Goal: Obtain resource: Obtain resource

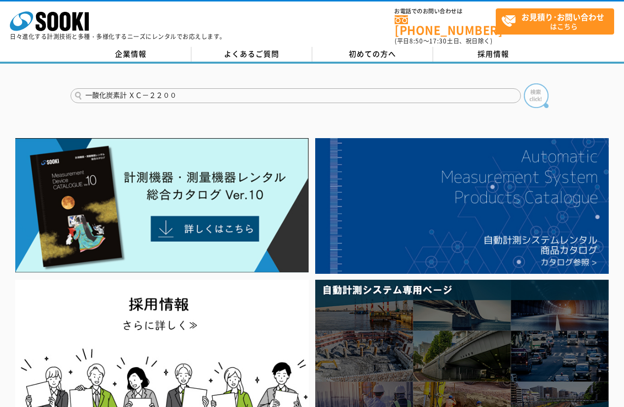
type input "一酸化炭素計 ＸＣ－２２００"
click at [542, 94] on img at bounding box center [536, 95] width 25 height 25
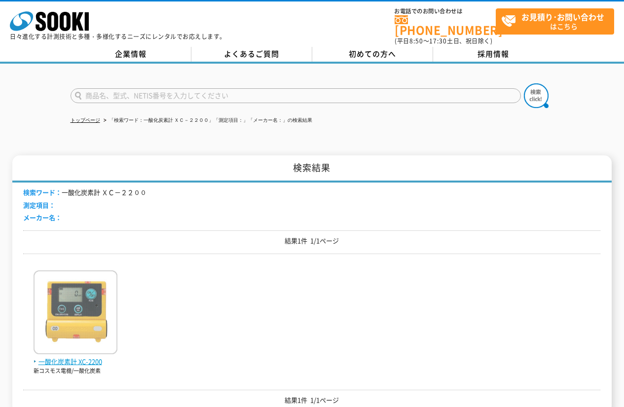
click at [71, 357] on span "一酸化炭素計 XC-2200" at bounding box center [76, 362] width 84 height 10
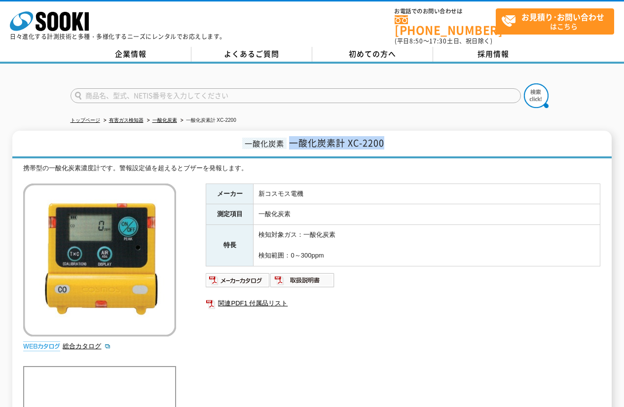
drag, startPoint x: 395, startPoint y: 139, endPoint x: 293, endPoint y: 137, distance: 102.2
click at [293, 137] on h1 "一酸化炭素 一酸化炭素計 XC-2200" at bounding box center [311, 145] width 599 height 28
copy span "一酸化炭素計 XC-2200"
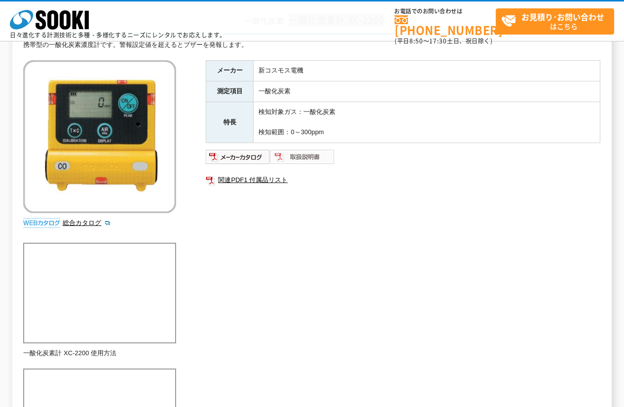
scroll to position [75, 0]
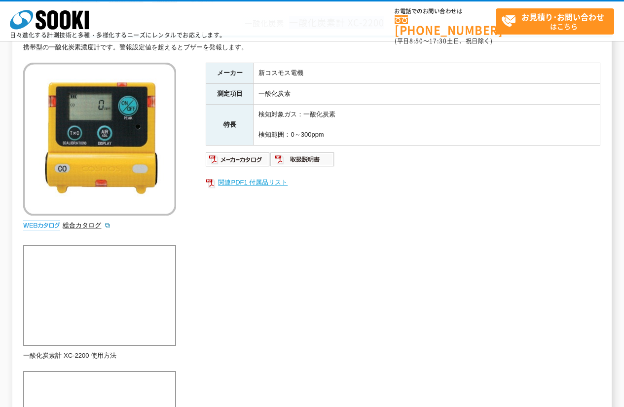
click at [263, 182] on link "関連PDF1 付属品リスト" at bounding box center [403, 182] width 395 height 13
